Goal: Task Accomplishment & Management: Use online tool/utility

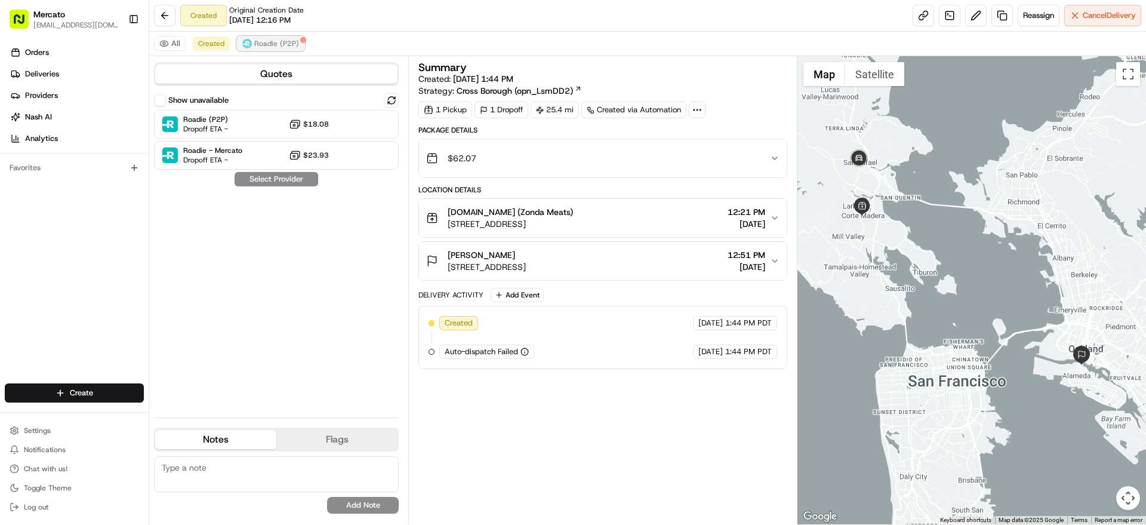
click at [252, 48] on img at bounding box center [247, 44] width 10 height 10
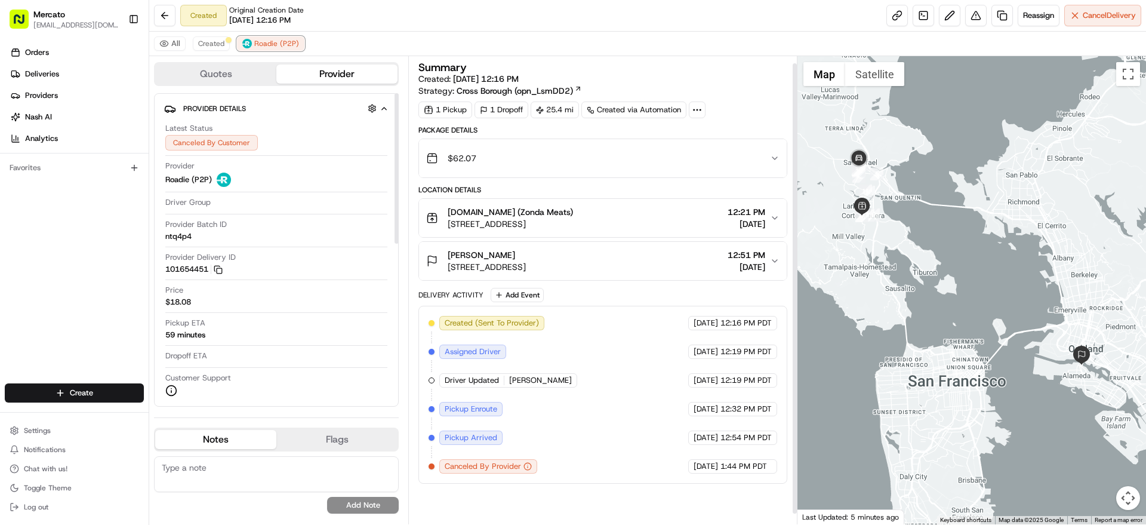
scroll to position [18, 0]
click at [525, 157] on div "$62.07" at bounding box center [597, 158] width 343 height 24
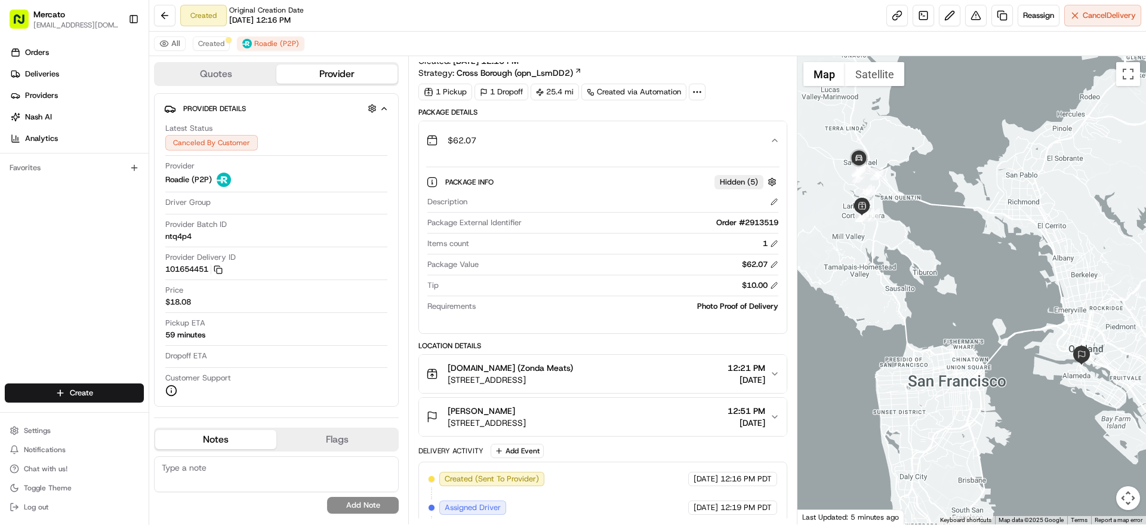
click at [754, 228] on div "Order #2913519" at bounding box center [651, 222] width 251 height 11
copy div "2913519"
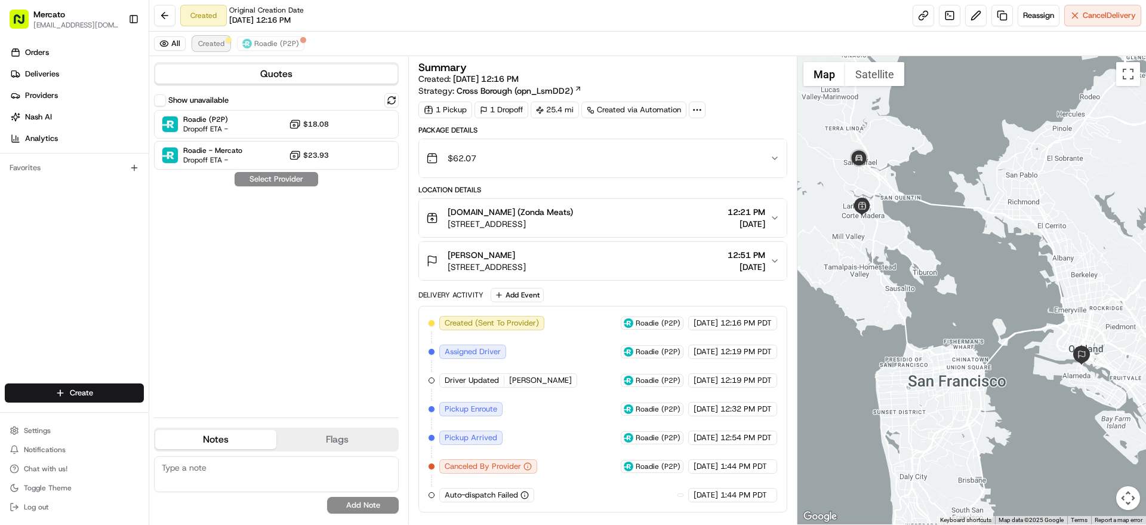
click at [224, 48] on span "Created" at bounding box center [211, 44] width 26 height 10
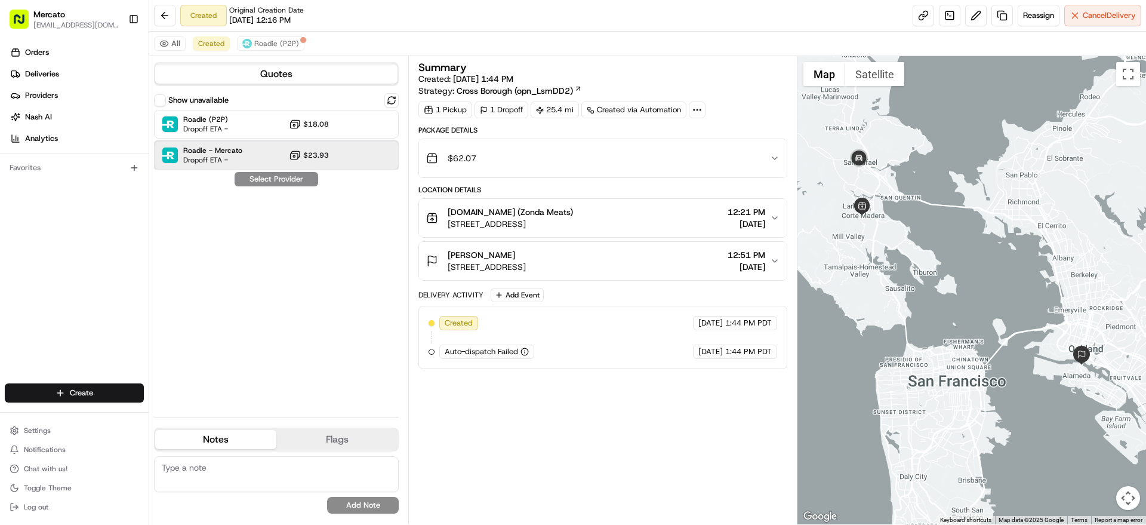
click at [270, 169] on div "Roadie - Mercato Dropoff ETA - $23.93" at bounding box center [276, 155] width 245 height 29
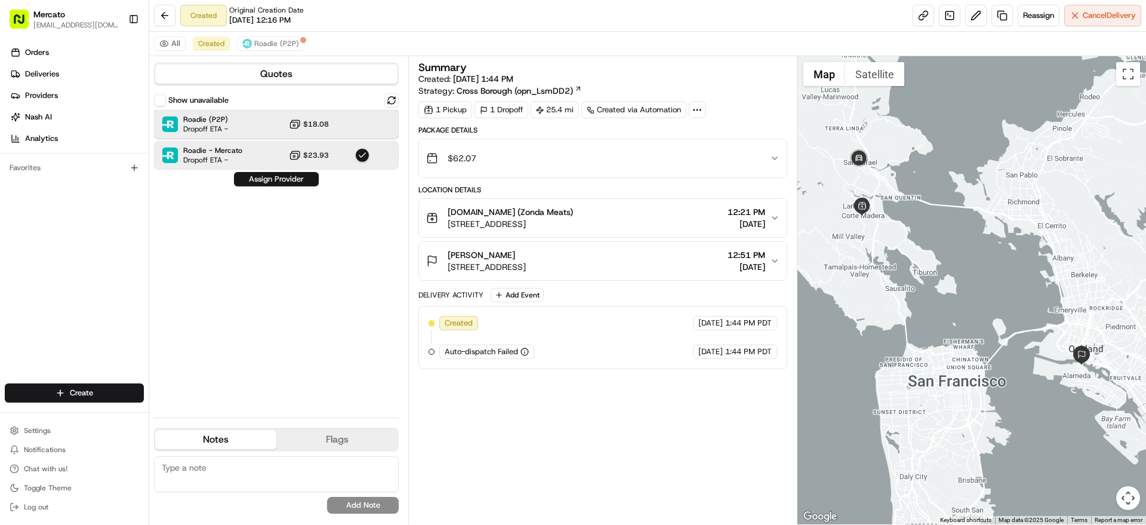
click at [261, 131] on div "Roadie (P2P) Dropoff ETA - $18.08" at bounding box center [276, 124] width 245 height 29
click at [290, 209] on div "Show unavailable Roadie (P2P) Dropoff ETA - $18.08 Roadie - Mercato Dropoff ETA…" at bounding box center [276, 250] width 245 height 314
click at [294, 186] on button "Assign Provider" at bounding box center [276, 179] width 85 height 14
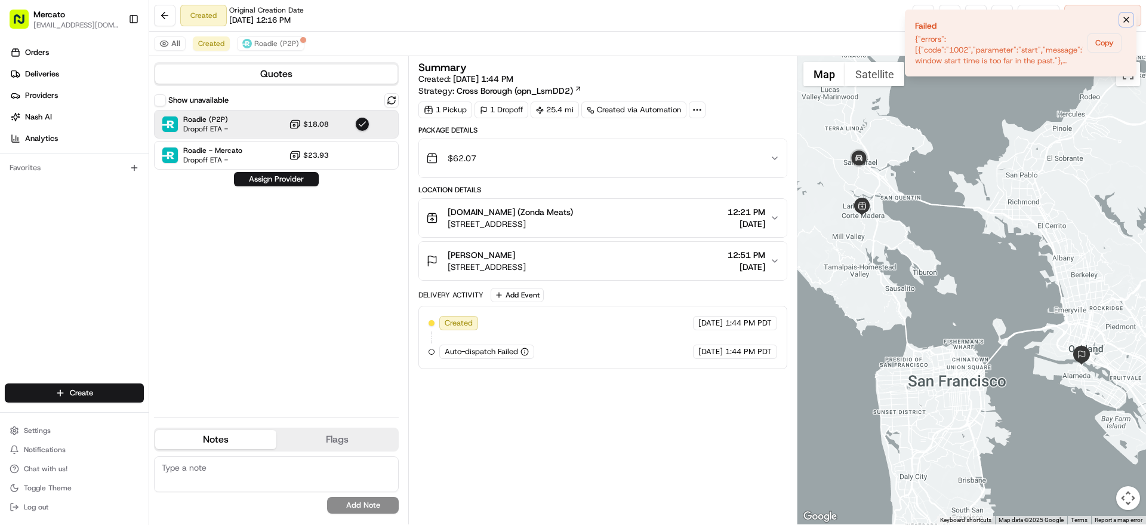
click at [1122, 17] on icon "Notifications (F8)" at bounding box center [1126, 20] width 10 height 10
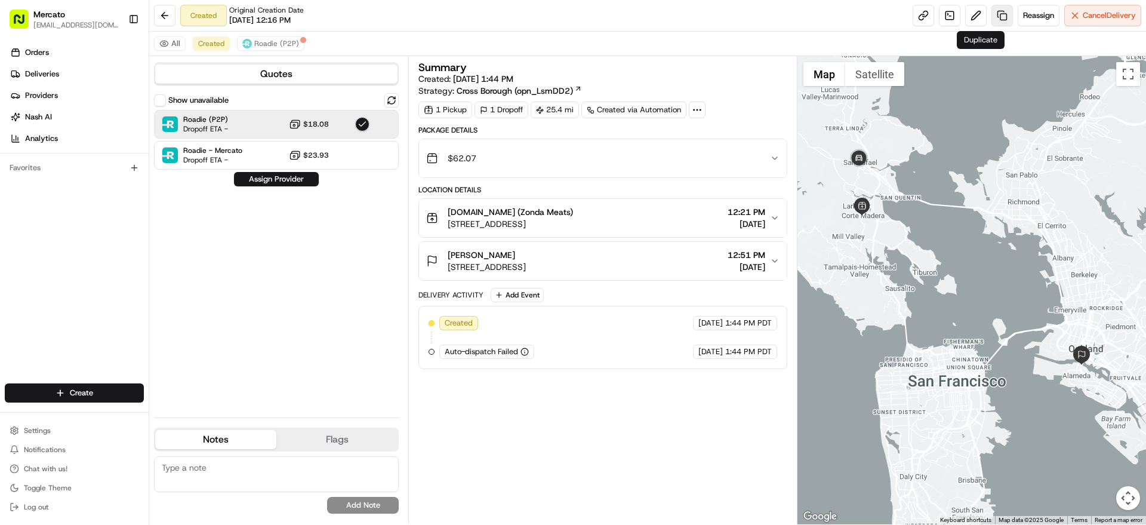
click at [991, 17] on link at bounding box center [1001, 15] width 21 height 21
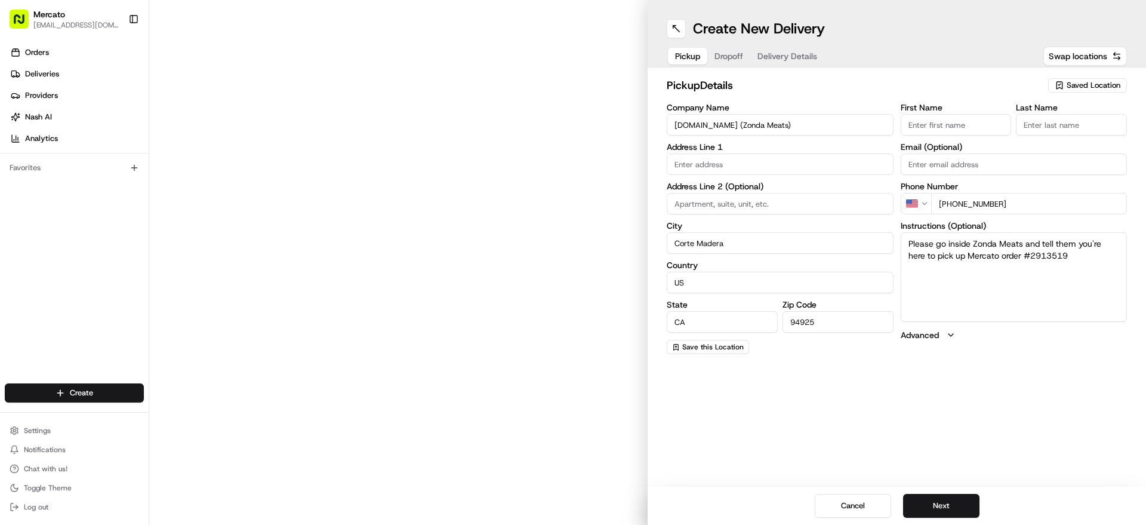
type input "305 Montecito Dr"
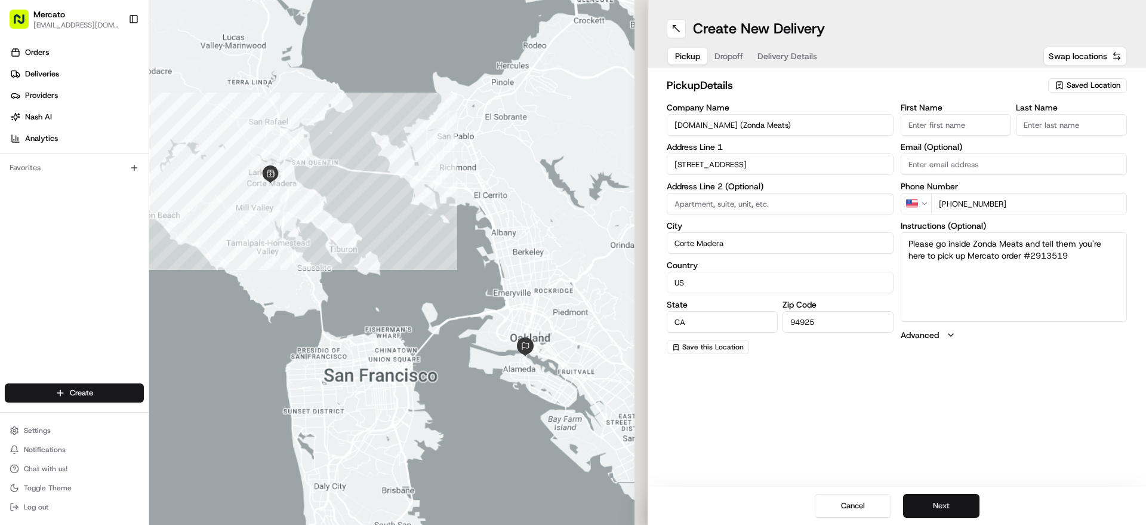
click at [975, 500] on button "Next" at bounding box center [941, 506] width 76 height 24
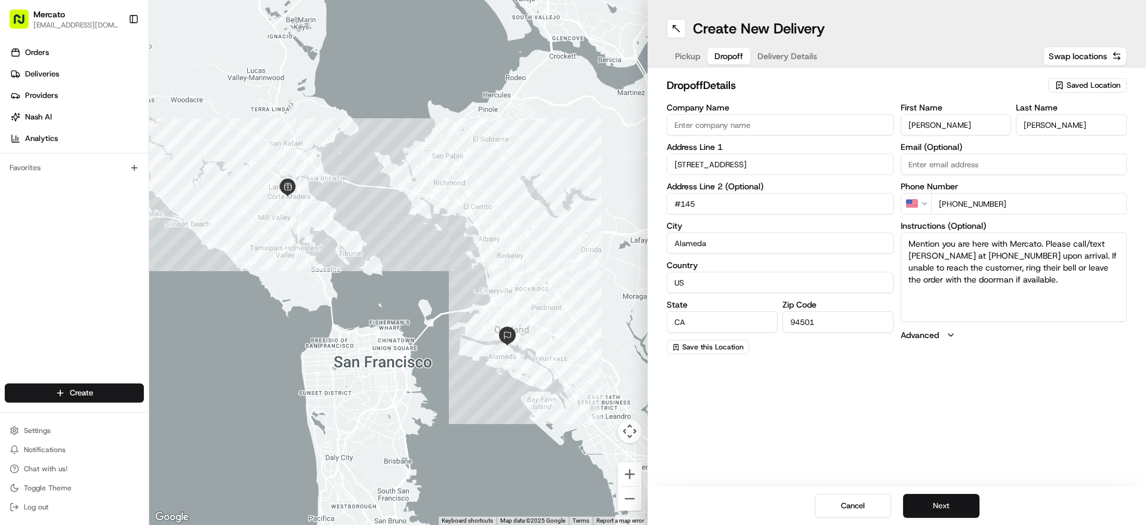
click at [975, 500] on button "Next" at bounding box center [941, 506] width 76 height 24
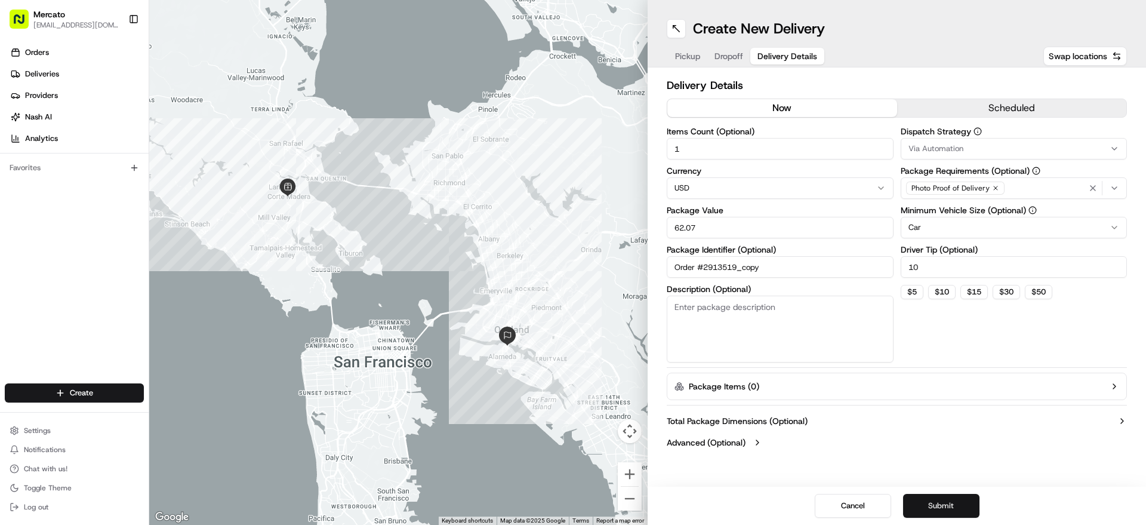
click at [930, 511] on button "Submit" at bounding box center [941, 506] width 76 height 24
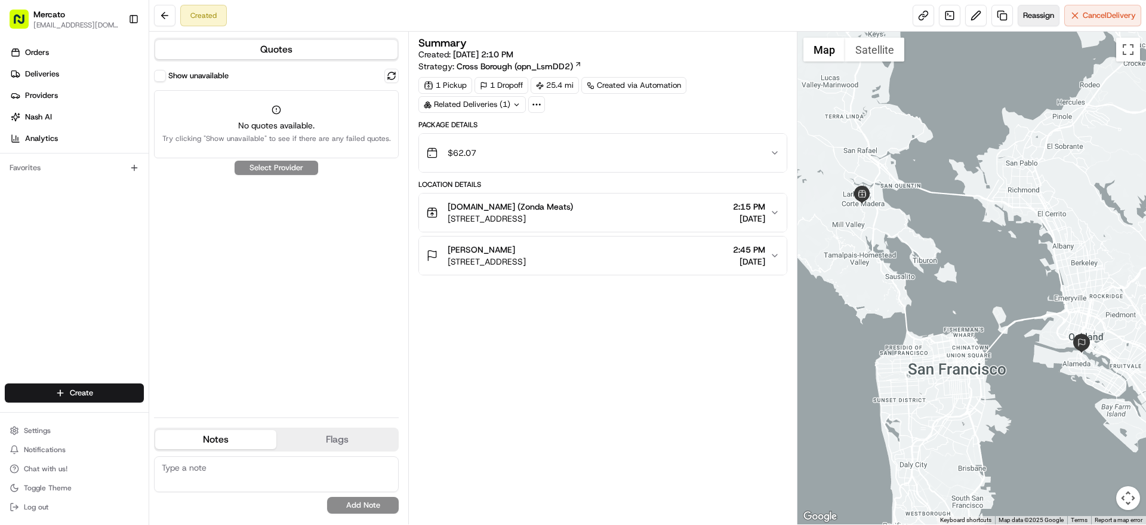
click at [1032, 17] on span "Reassign" at bounding box center [1038, 15] width 31 height 11
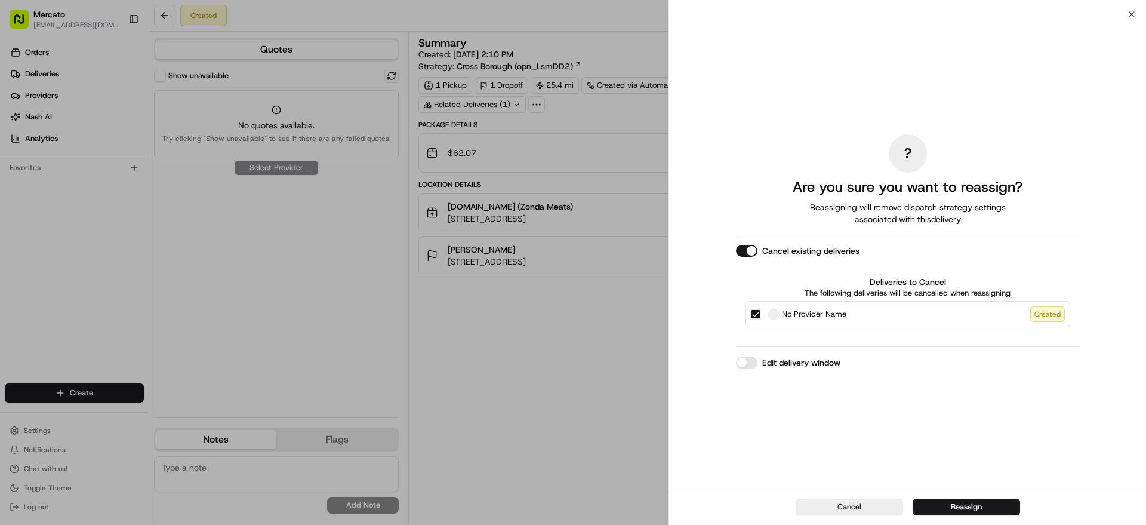
click at [736, 368] on button "Edit delivery window" at bounding box center [746, 362] width 21 height 12
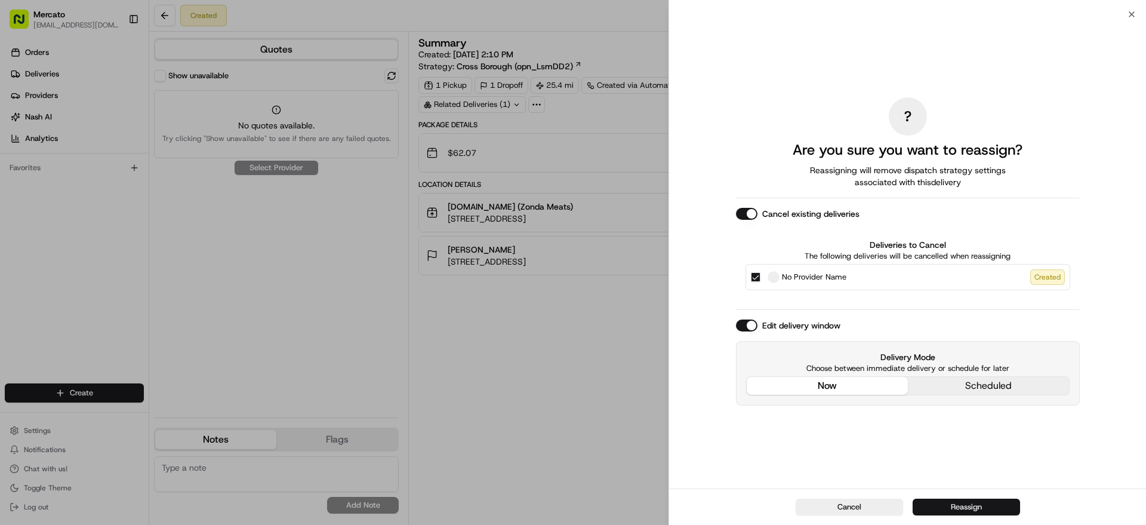
click at [963, 499] on button "Reassign" at bounding box center [965, 506] width 107 height 17
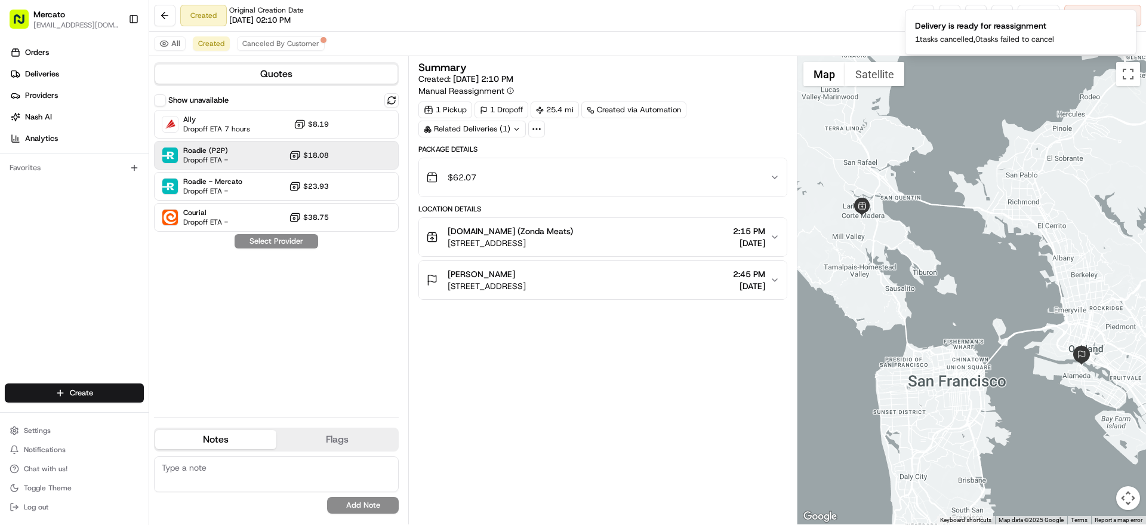
click at [311, 160] on span "$18.08" at bounding box center [316, 155] width 26 height 10
click at [319, 248] on button "Assign Provider" at bounding box center [276, 241] width 85 height 14
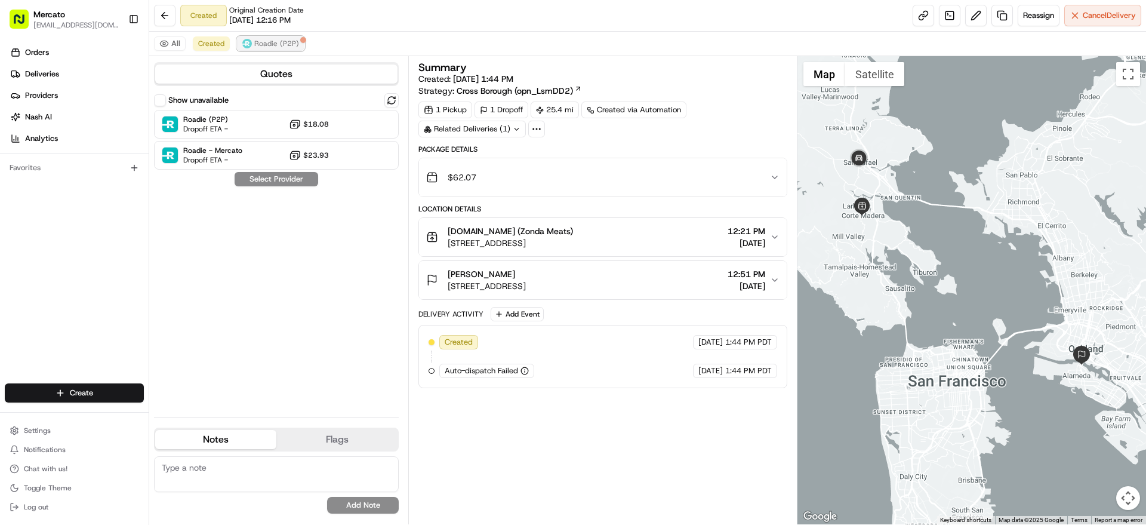
click at [304, 51] on button "Roadie (P2P)" at bounding box center [270, 43] width 67 height 14
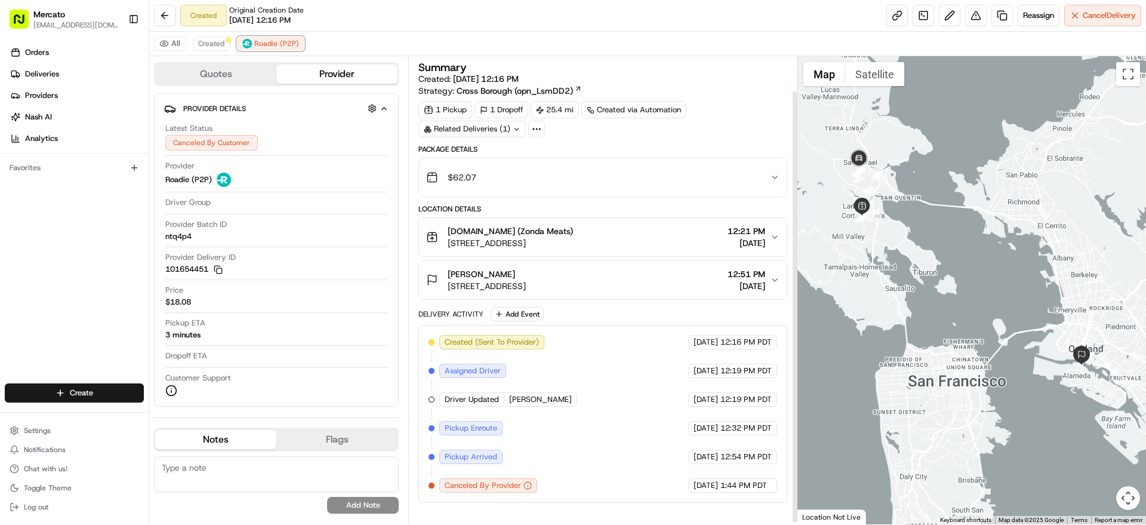
scroll to position [39, 0]
